Goal: Information Seeking & Learning: Learn about a topic

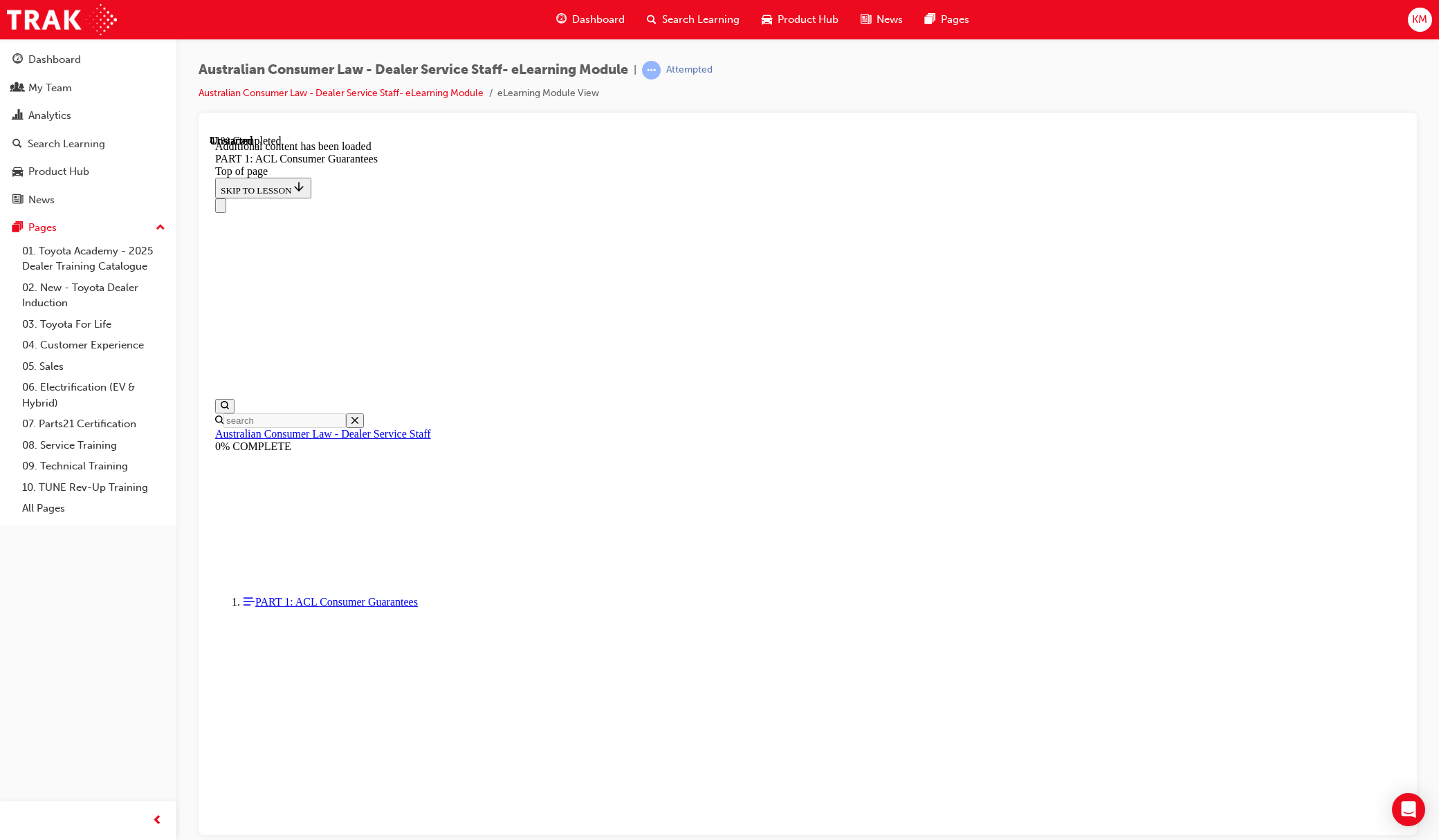
scroll to position [5079, 0]
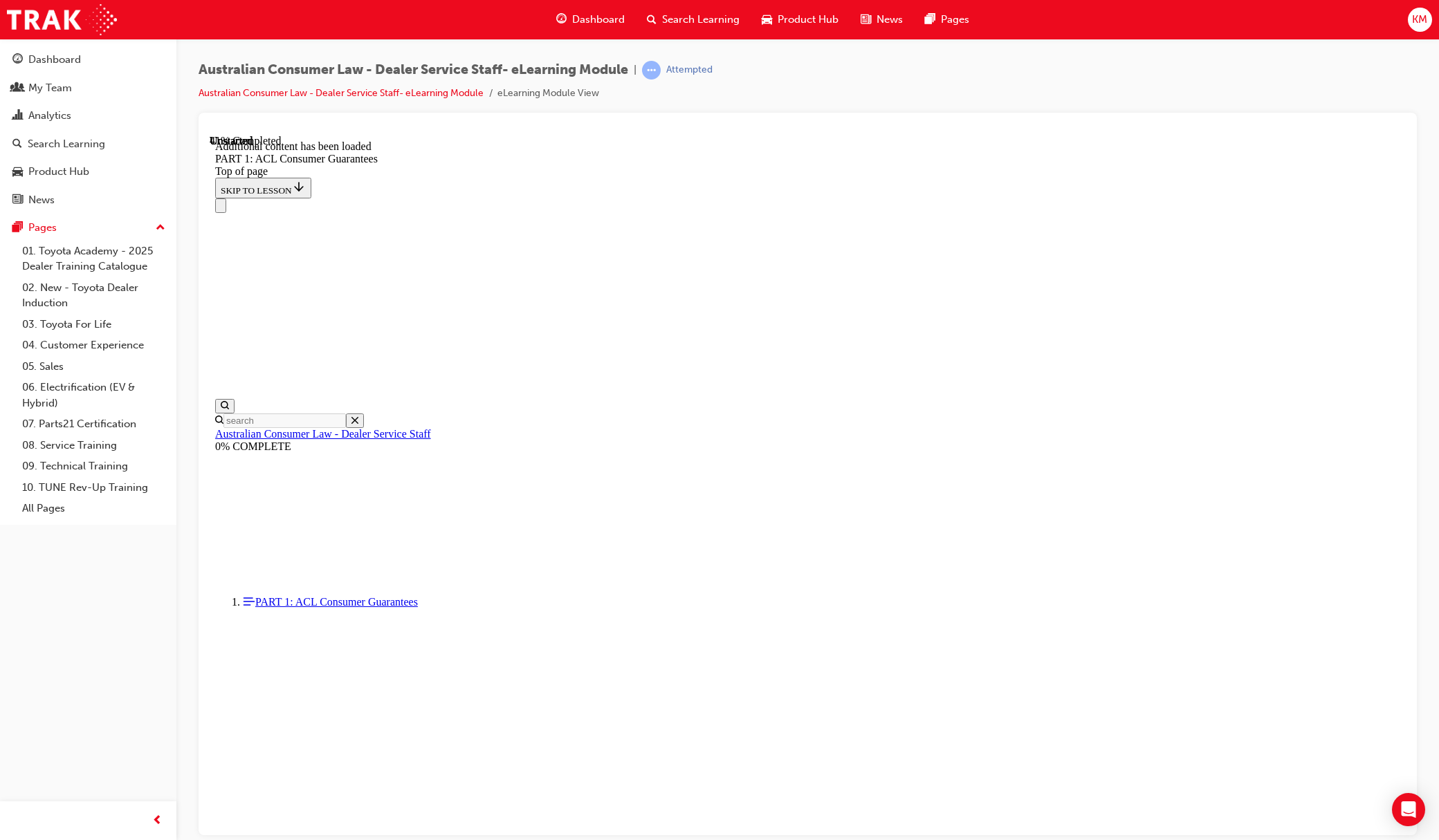
drag, startPoint x: 1074, startPoint y: 630, endPoint x: 1232, endPoint y: 672, distance: 163.5
